Goal: Use online tool/utility: Utilize a website feature to perform a specific function

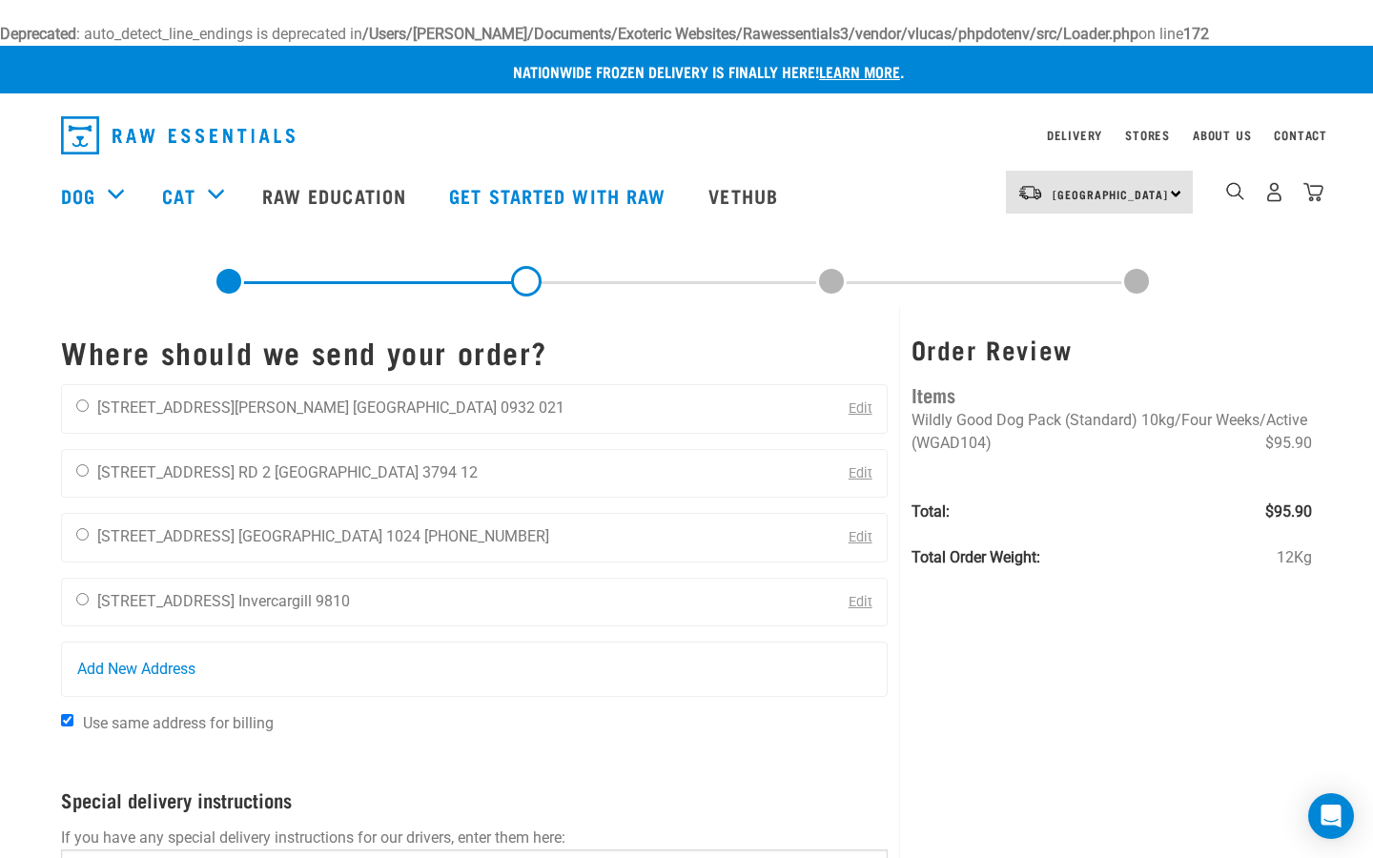
click at [239, 125] on img "dropdown navigation" at bounding box center [178, 135] width 234 height 38
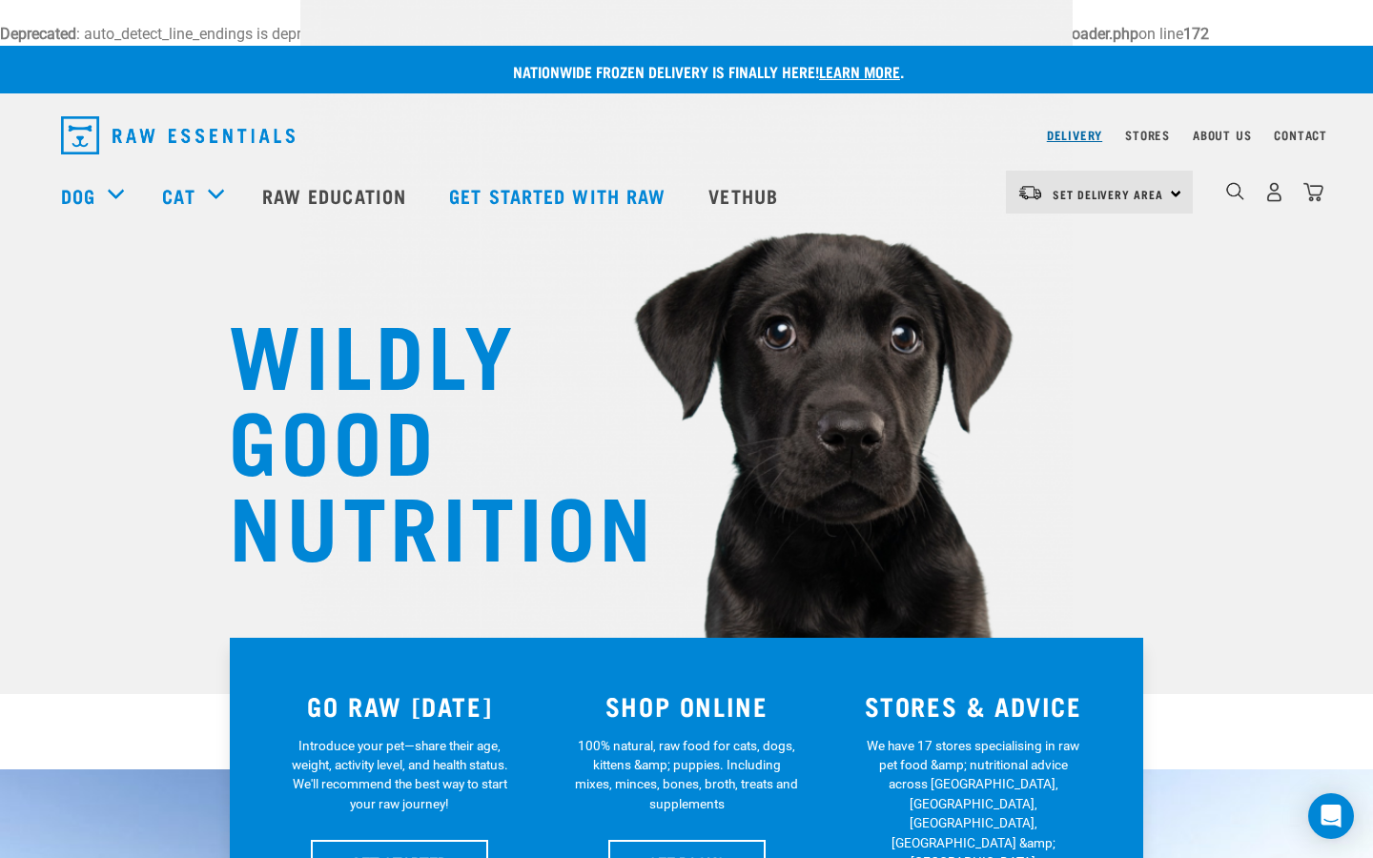
click at [1079, 135] on link "Delivery" at bounding box center [1074, 135] width 55 height 7
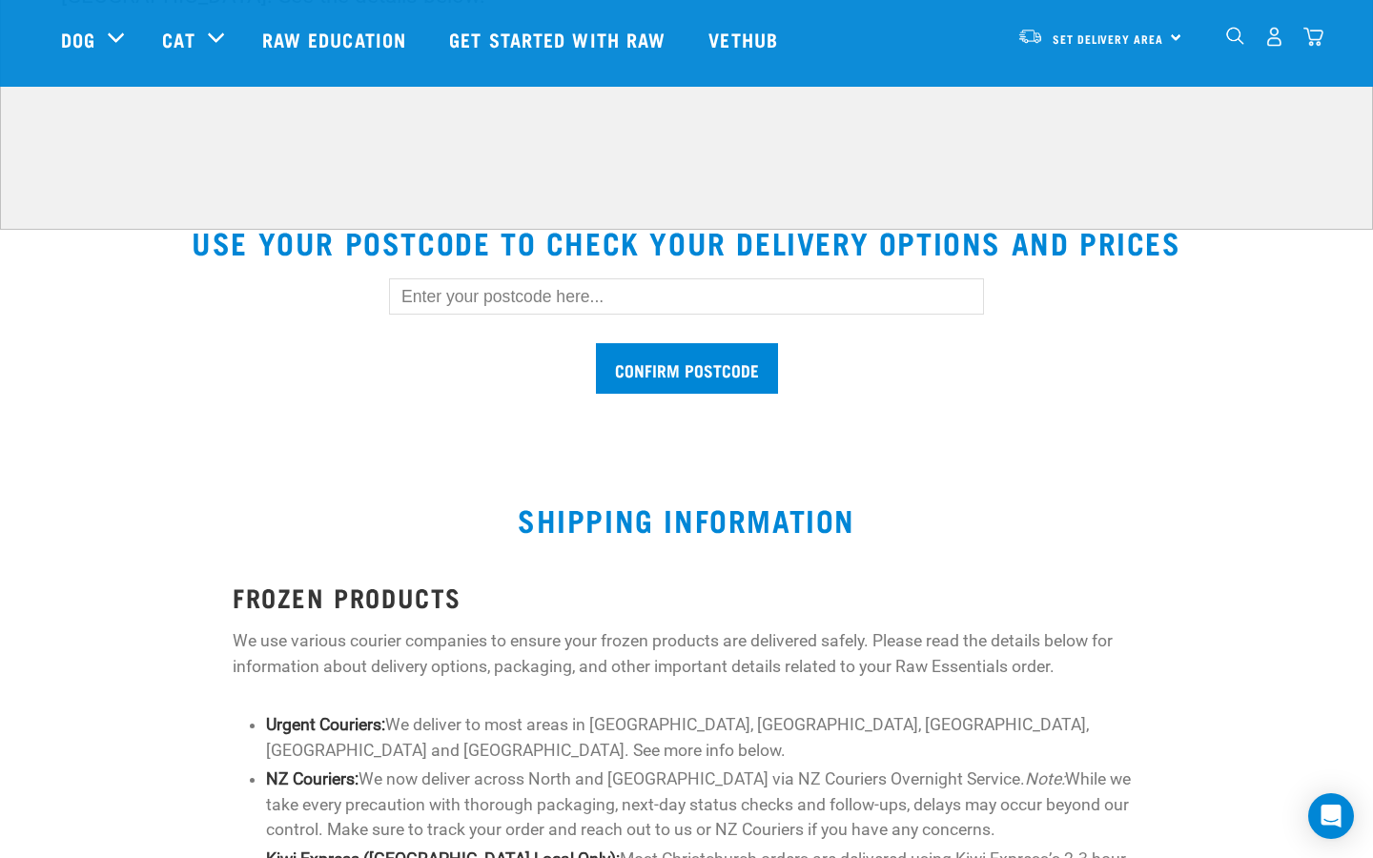
scroll to position [470, 0]
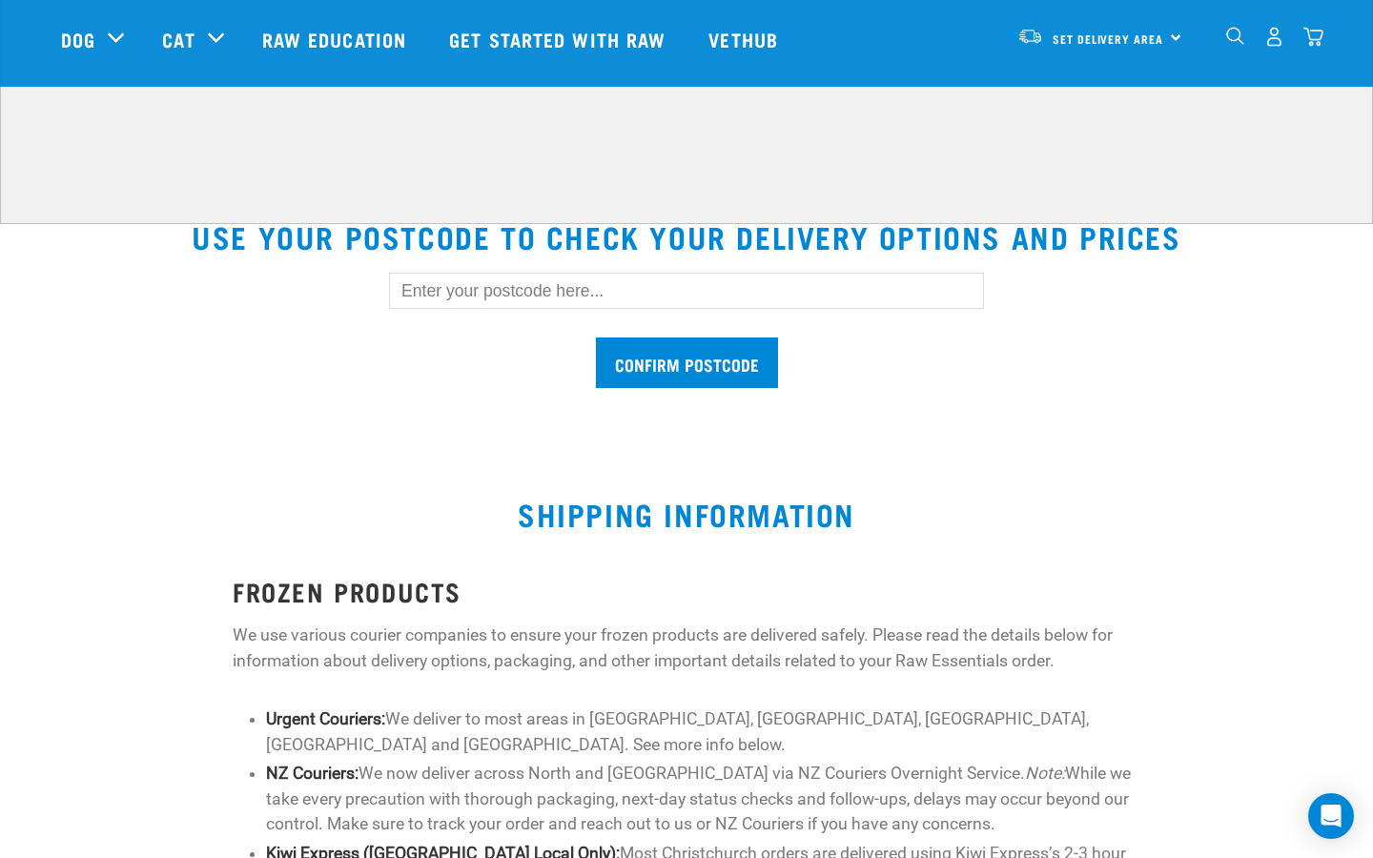
click at [512, 297] on input "text" at bounding box center [686, 291] width 595 height 36
type input "1010"
click at [702, 363] on input "Confirm postcode" at bounding box center [687, 362] width 182 height 51
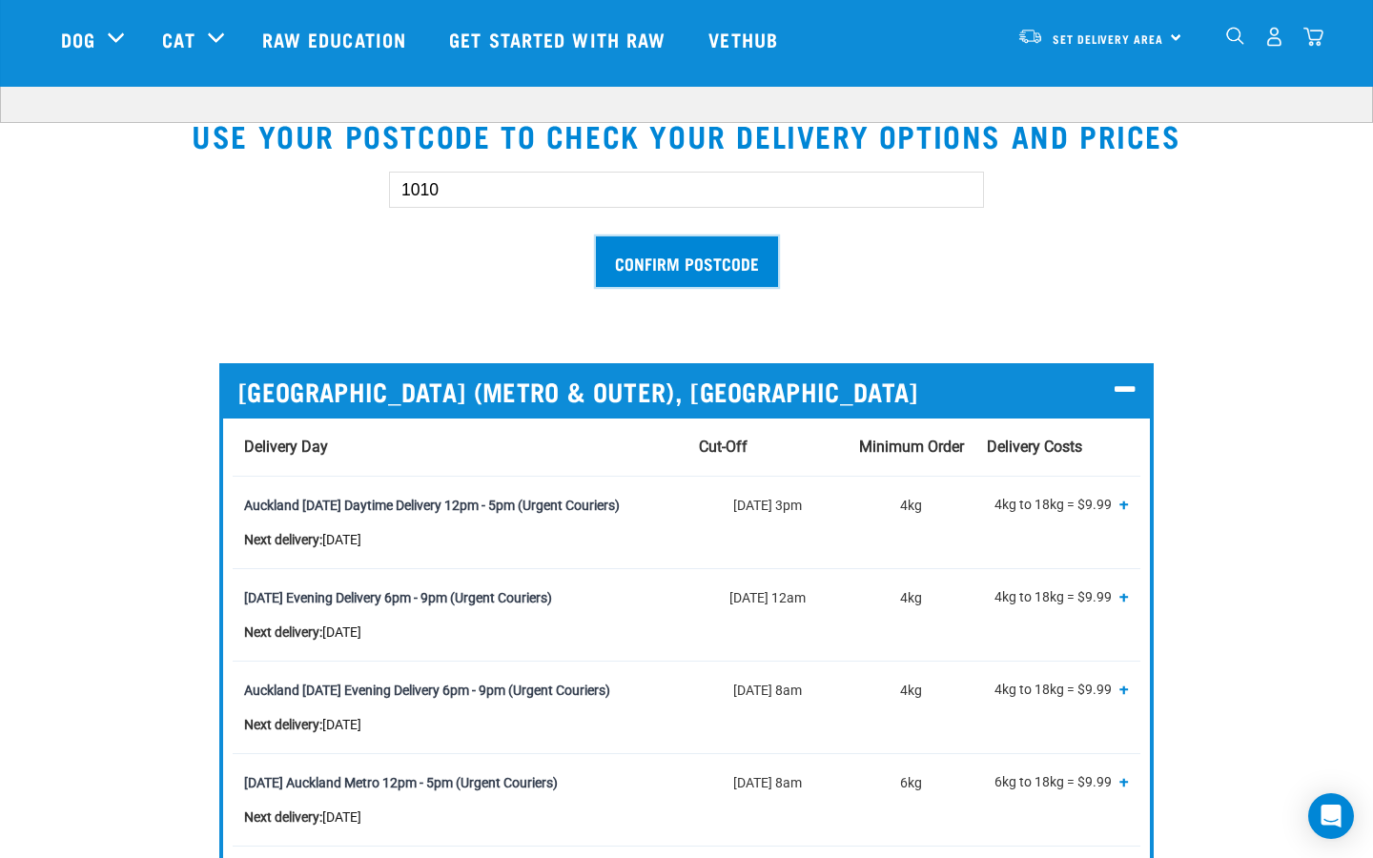
scroll to position [0, 0]
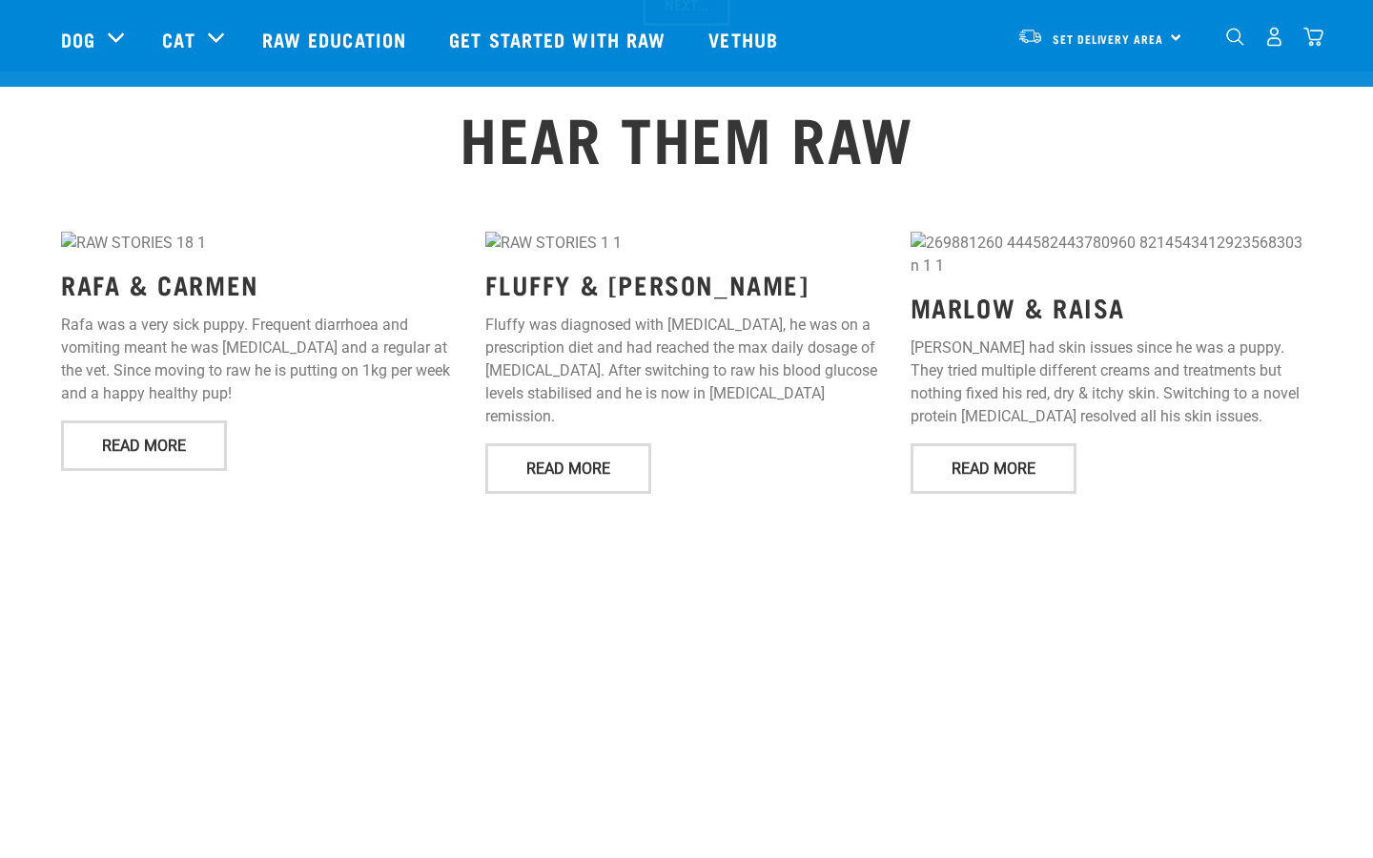
scroll to position [2228, 0]
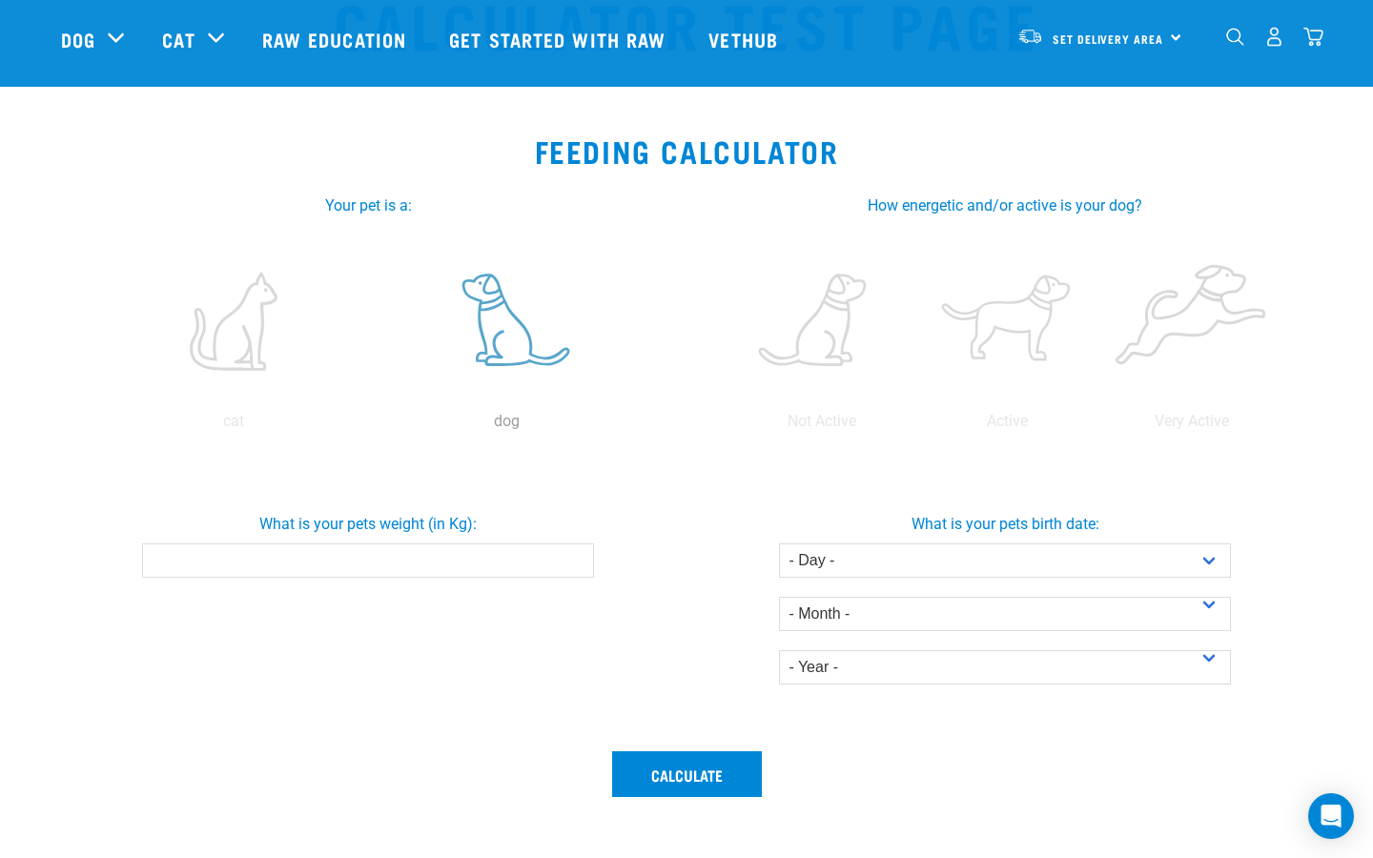
scroll to position [133, 0]
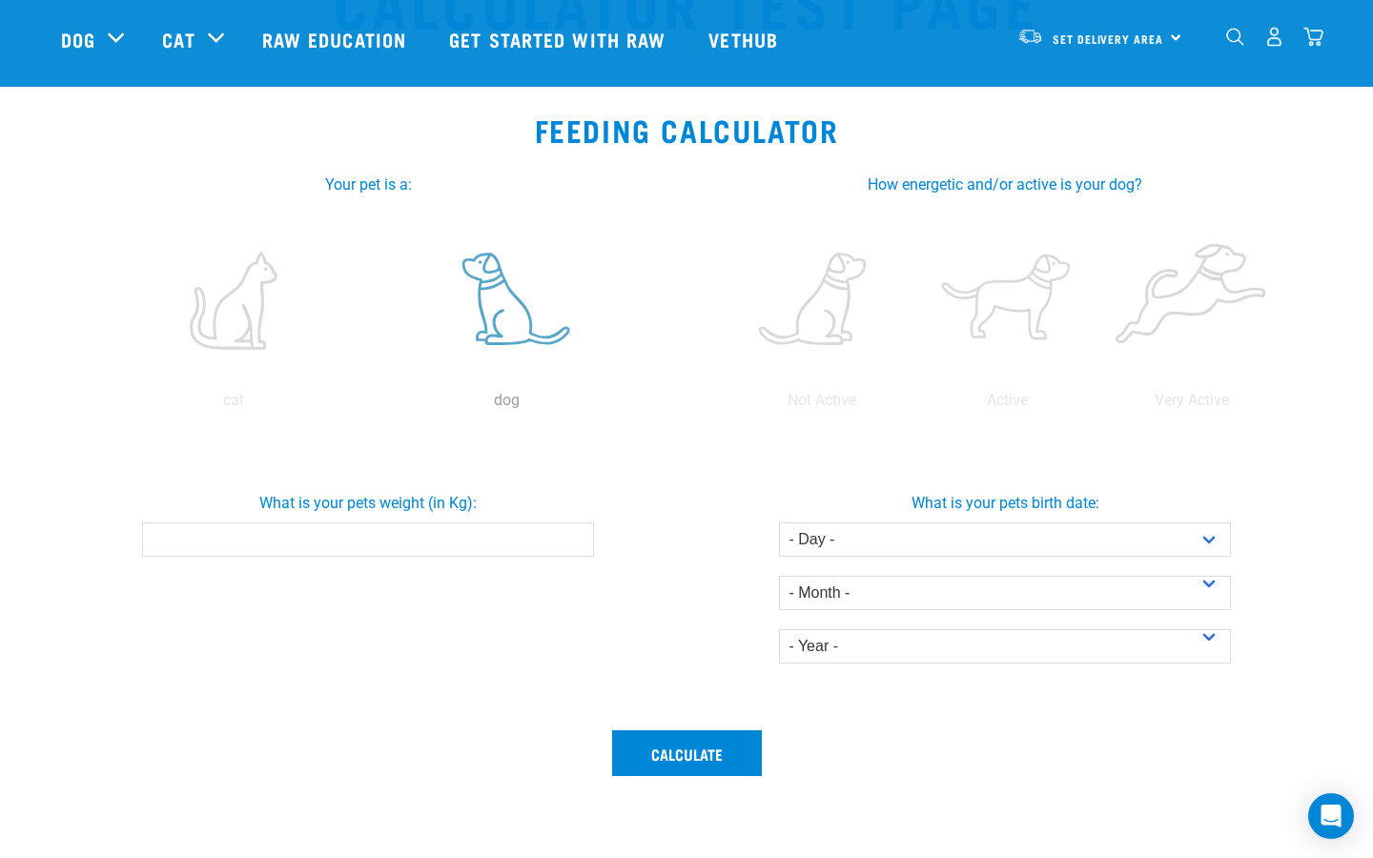
click at [525, 331] on label at bounding box center [507, 300] width 266 height 162
click at [370, 405] on input "radio" at bounding box center [370, 405] width 0 height 0
click at [572, 536] on input "0.1" at bounding box center [367, 539] width 451 height 34
click at [573, 536] on input "0.2" at bounding box center [367, 539] width 451 height 34
click at [573, 536] on input "0.3" at bounding box center [367, 539] width 451 height 34
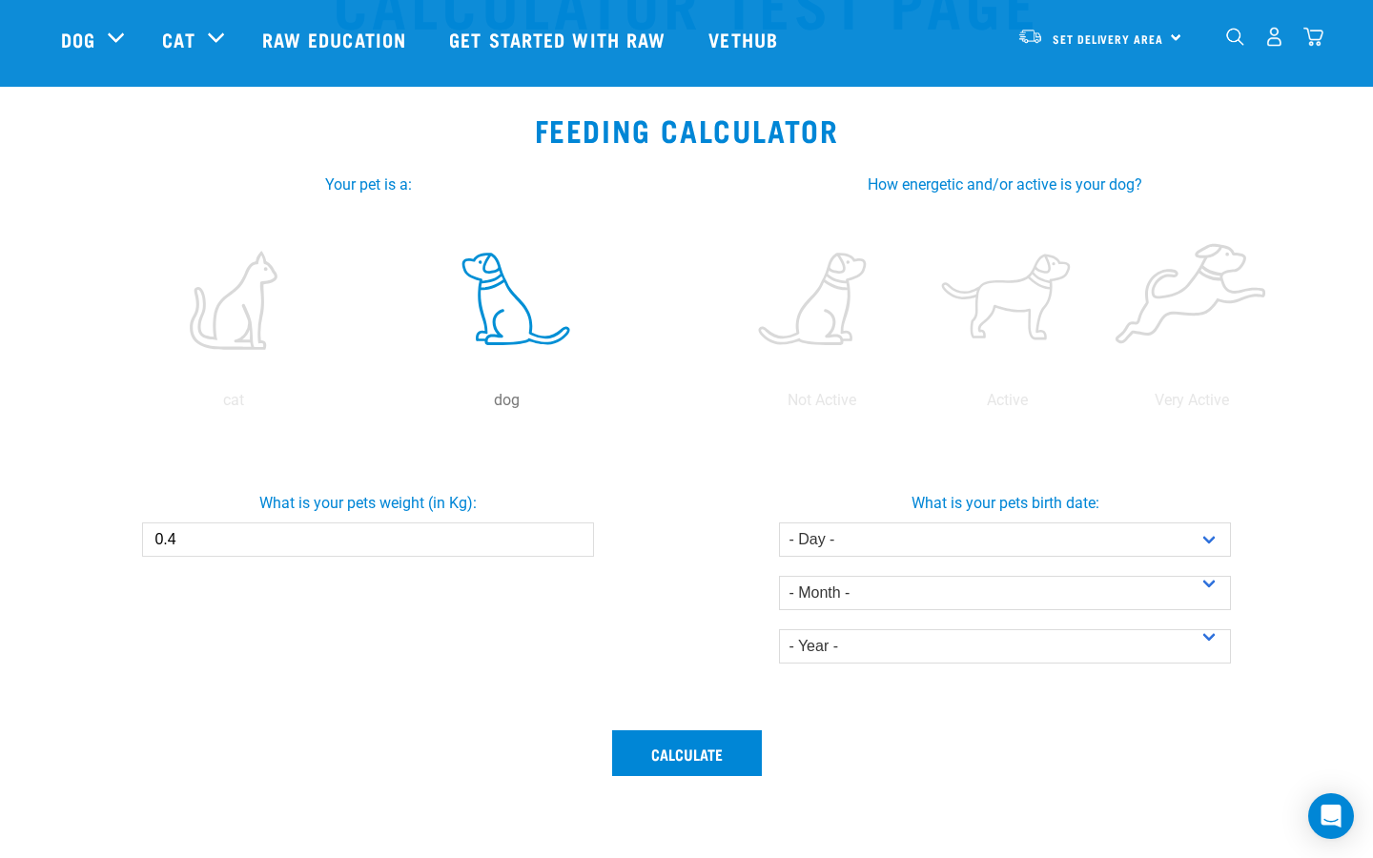
click at [573, 536] on input "0.4" at bounding box center [367, 539] width 451 height 34
click at [573, 536] on input "0.5" at bounding box center [367, 539] width 451 height 34
type input "0.6"
click at [573, 536] on input "0.6" at bounding box center [367, 539] width 451 height 34
click at [1000, 302] on label at bounding box center [1006, 300] width 177 height 162
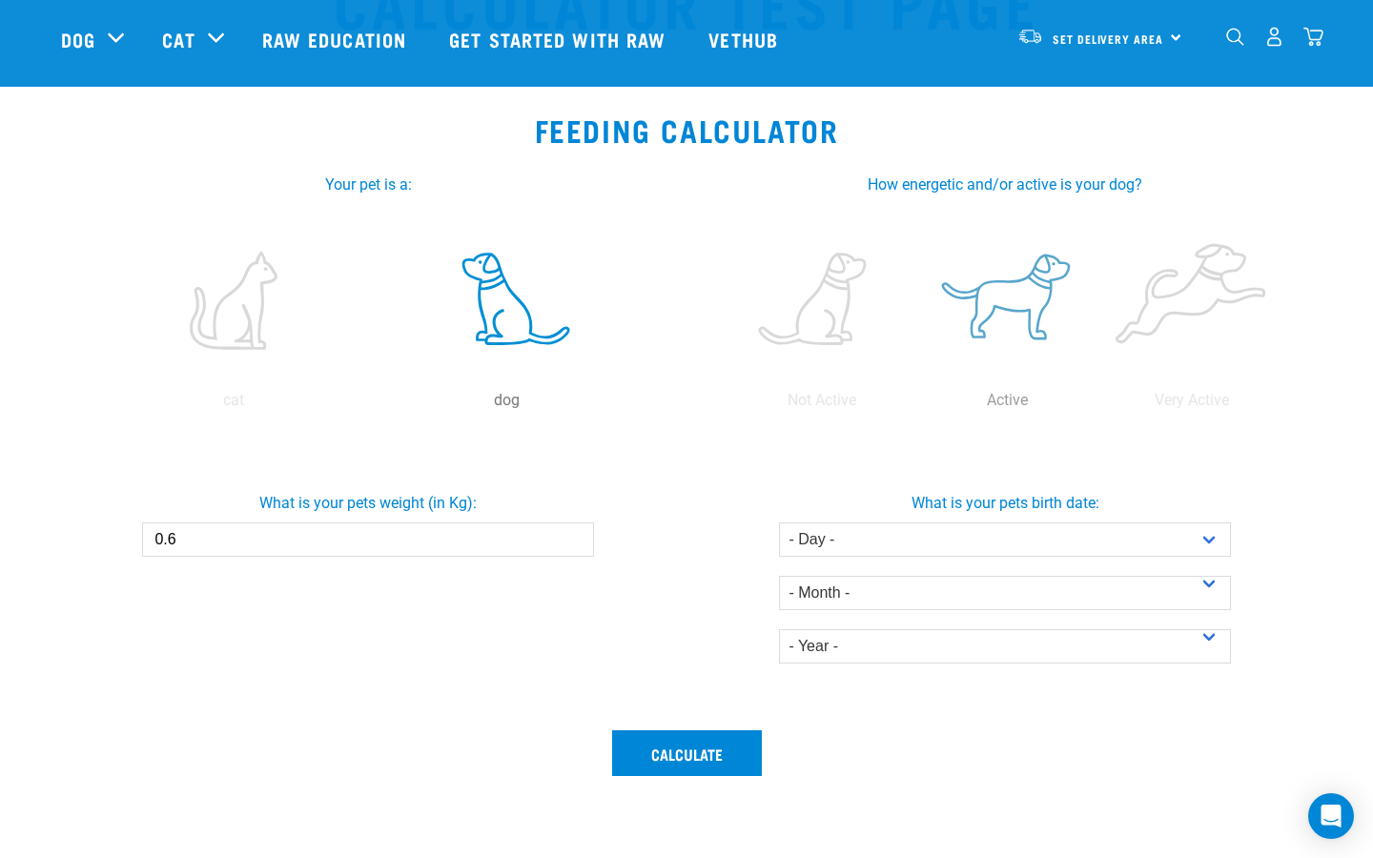
click at [914, 405] on input "radio" at bounding box center [914, 405] width 0 height 0
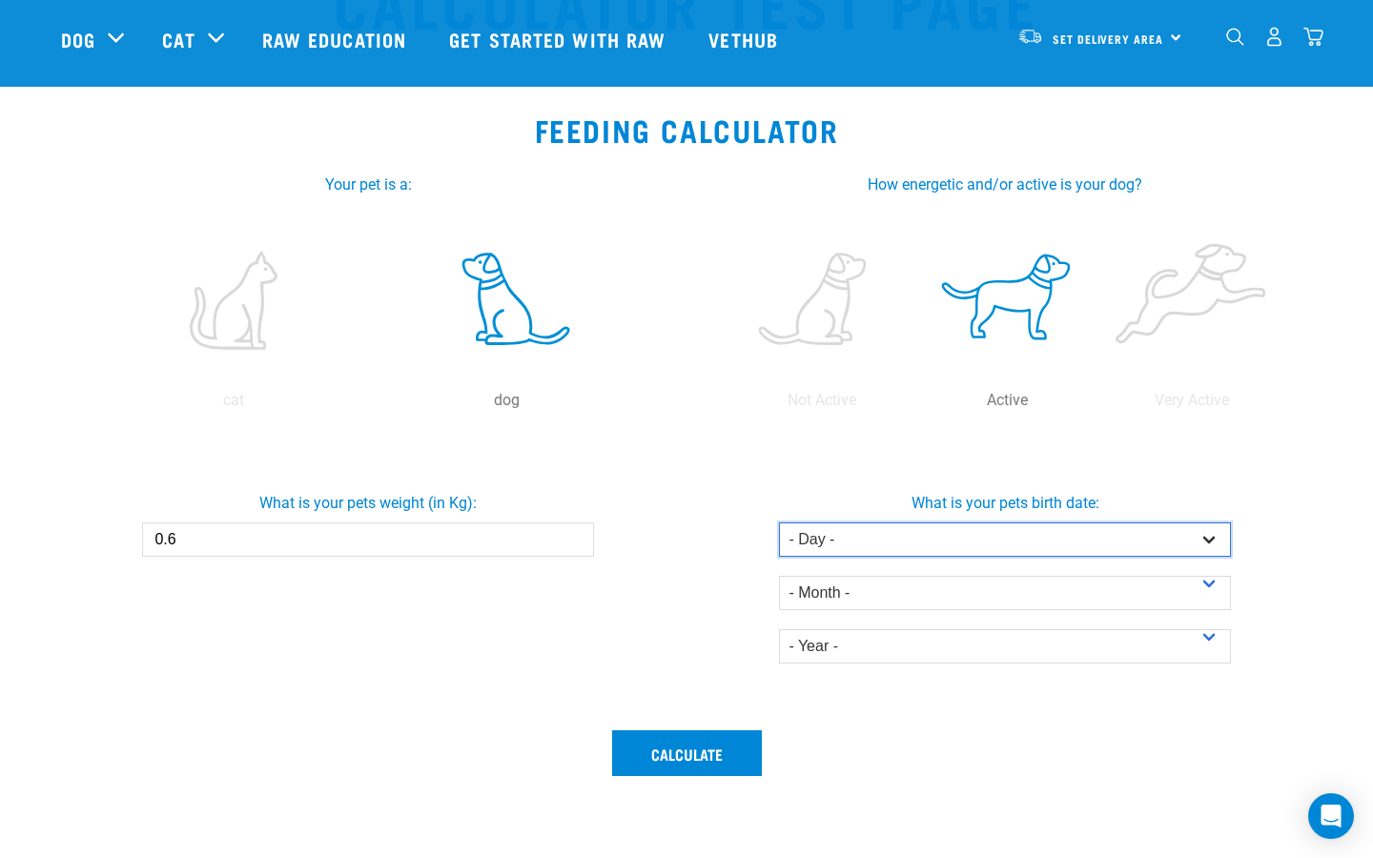
click at [944, 529] on select "- Day - 1 2 3 4 5 6 7 8 9 10 11 12 13 14 15 16 17 18 19 20 21 22 23 24 25 26 27" at bounding box center [1004, 539] width 451 height 34
select select "2"
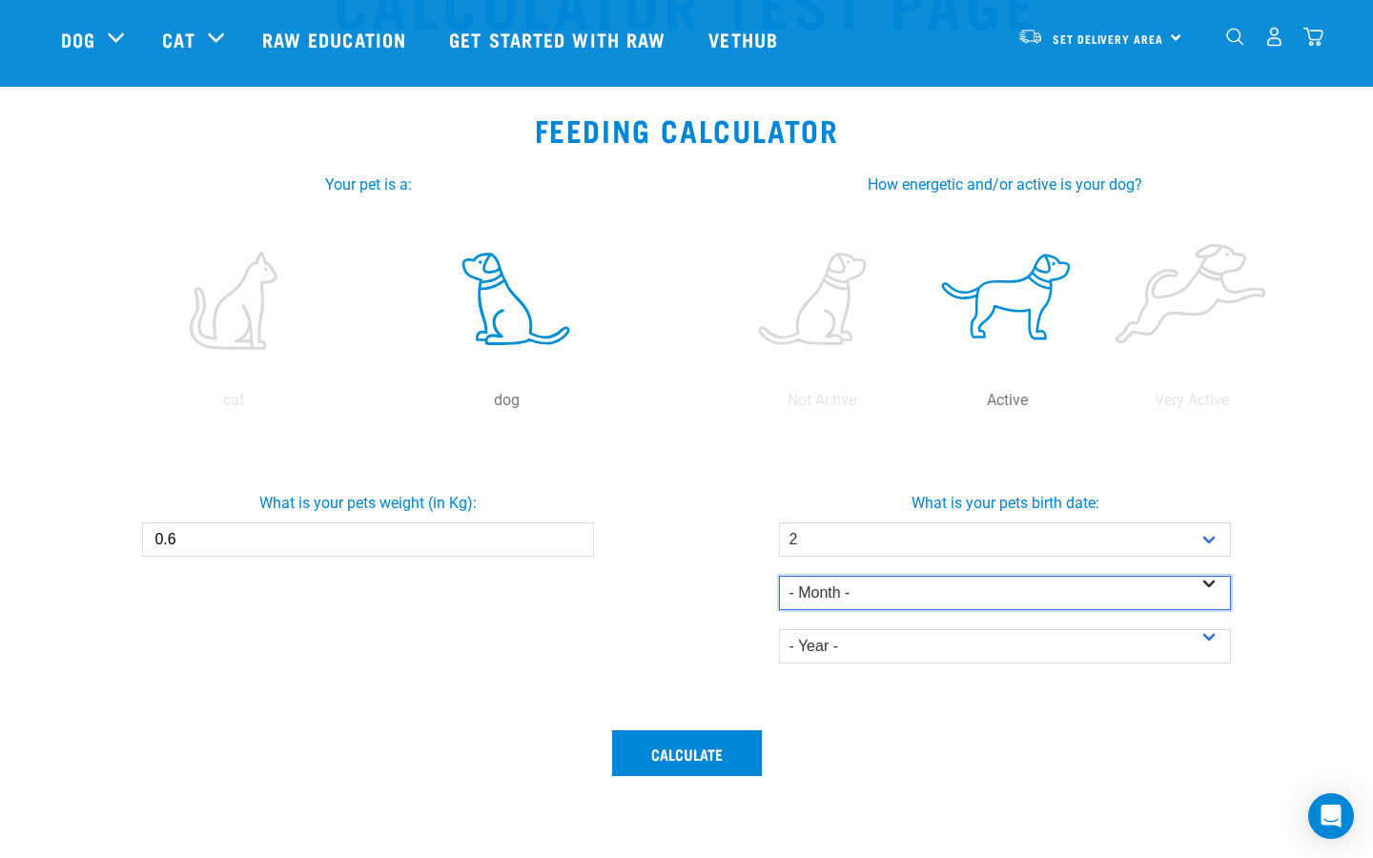
click at [855, 597] on select "- Month - January February March April May June July August September October N…" at bounding box center [1004, 593] width 451 height 34
select select "January"
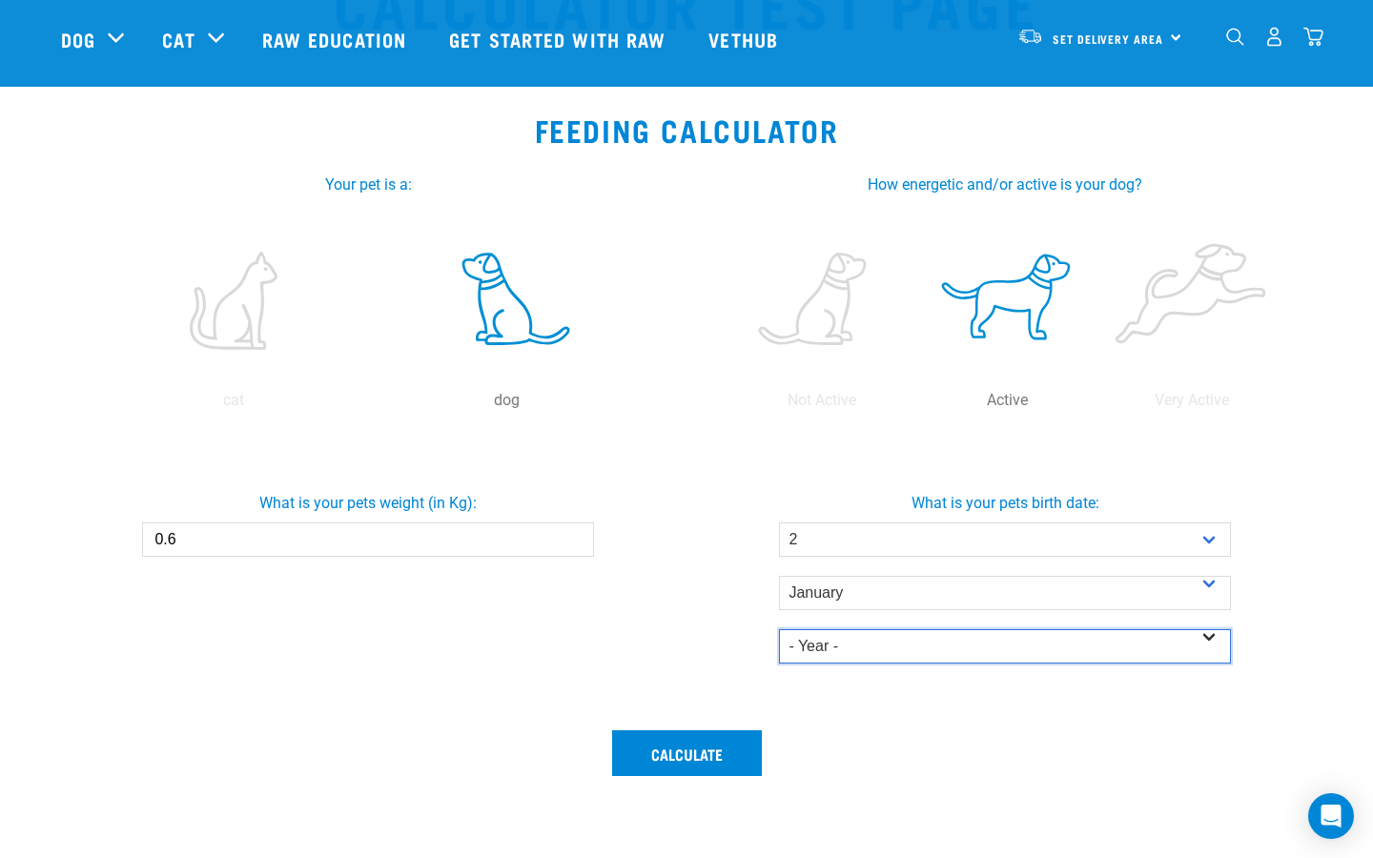
click at [825, 645] on select "- Year - 2025 2024 2023 2022 2021 2020 2019 2018 2017 2016 2015 2014" at bounding box center [1004, 646] width 451 height 34
select select "2025"
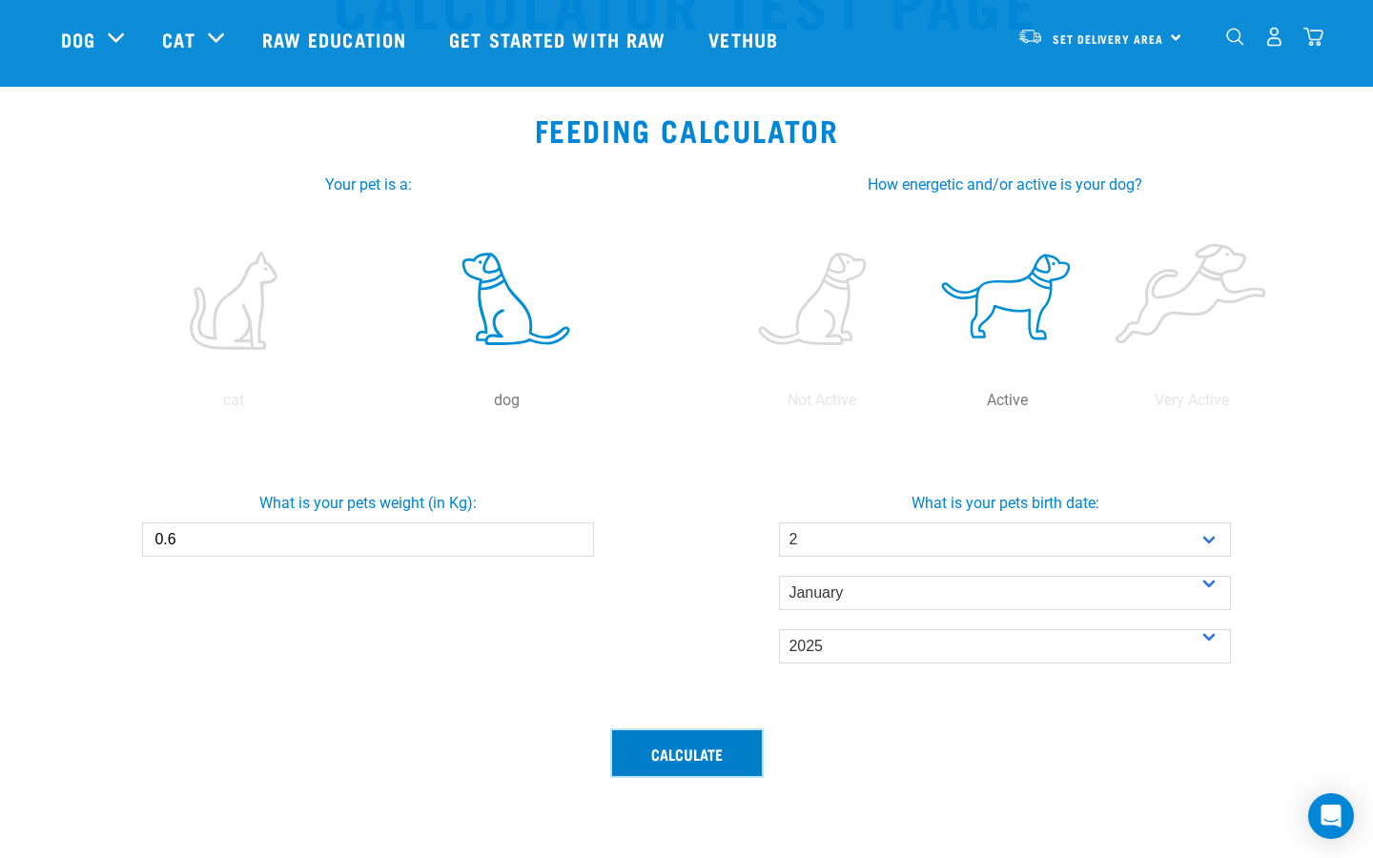
click at [707, 743] on button "Calculate" at bounding box center [687, 753] width 150 height 46
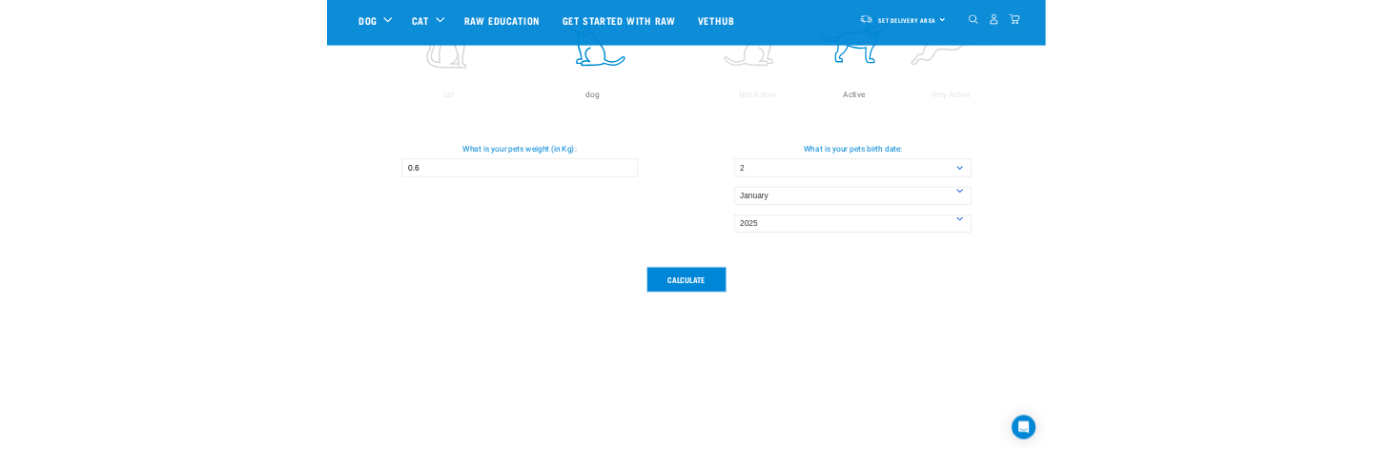
scroll to position [353, 0]
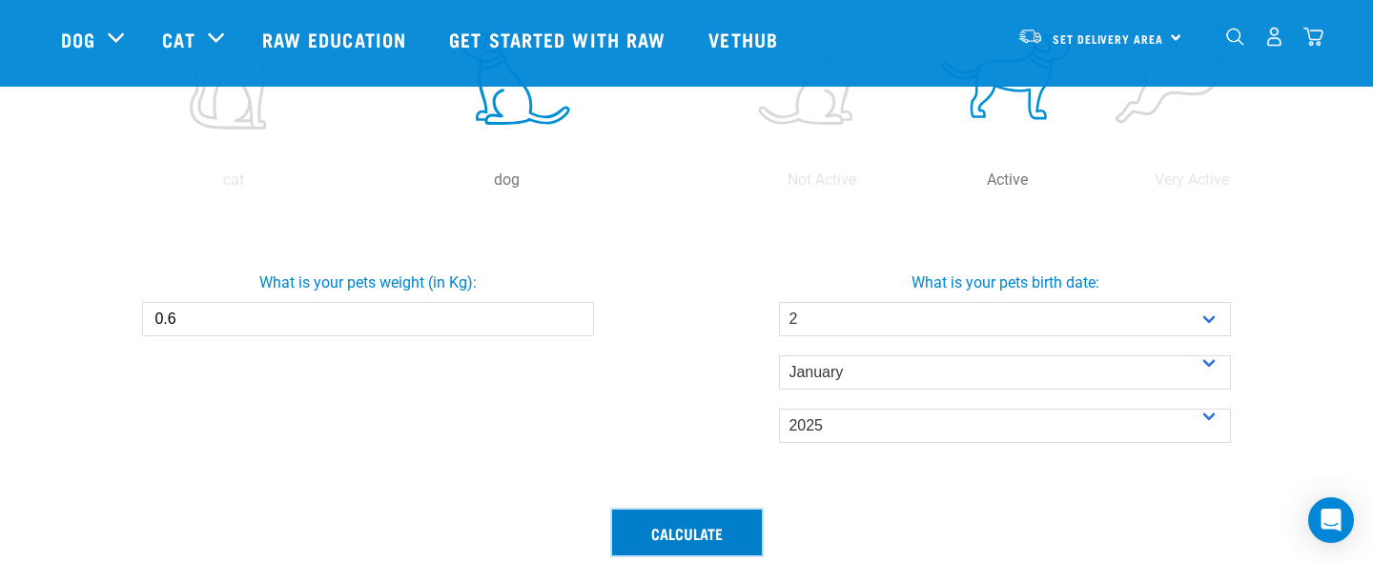
click at [657, 524] on button "Calculate" at bounding box center [687, 533] width 150 height 46
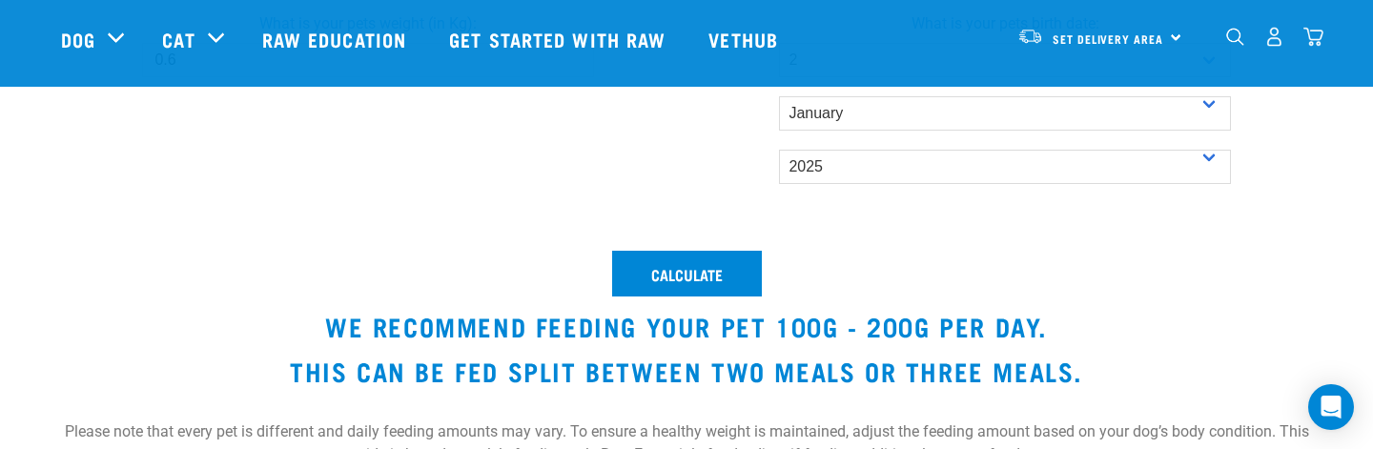
scroll to position [602, 0]
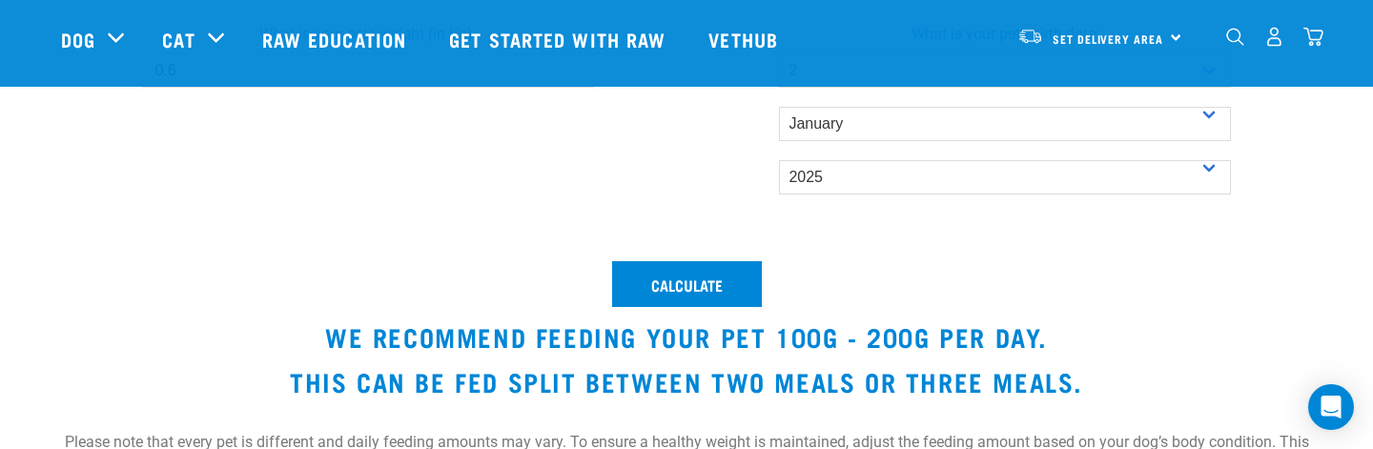
click at [579, 349] on h3 "We recommend feeding your pet 100g - 200g per day." at bounding box center [686, 337] width 1251 height 30
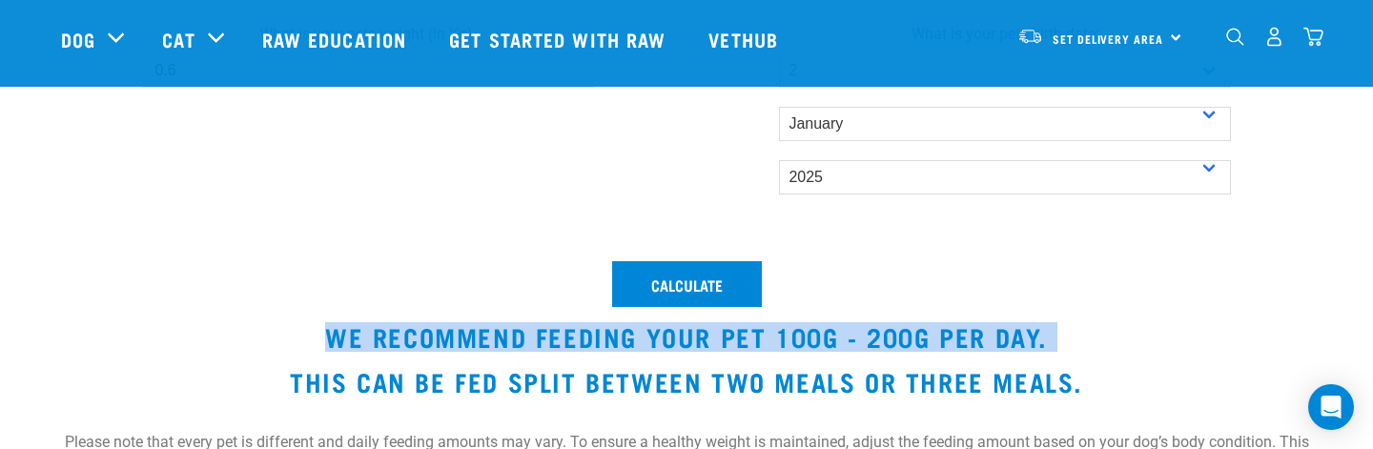
click at [579, 349] on h3 "We recommend feeding your pet 100g - 200g per day." at bounding box center [686, 337] width 1251 height 30
copy div "We recommend feeding your pet 100g - 200g per day."
